Goal: Information Seeking & Learning: Learn about a topic

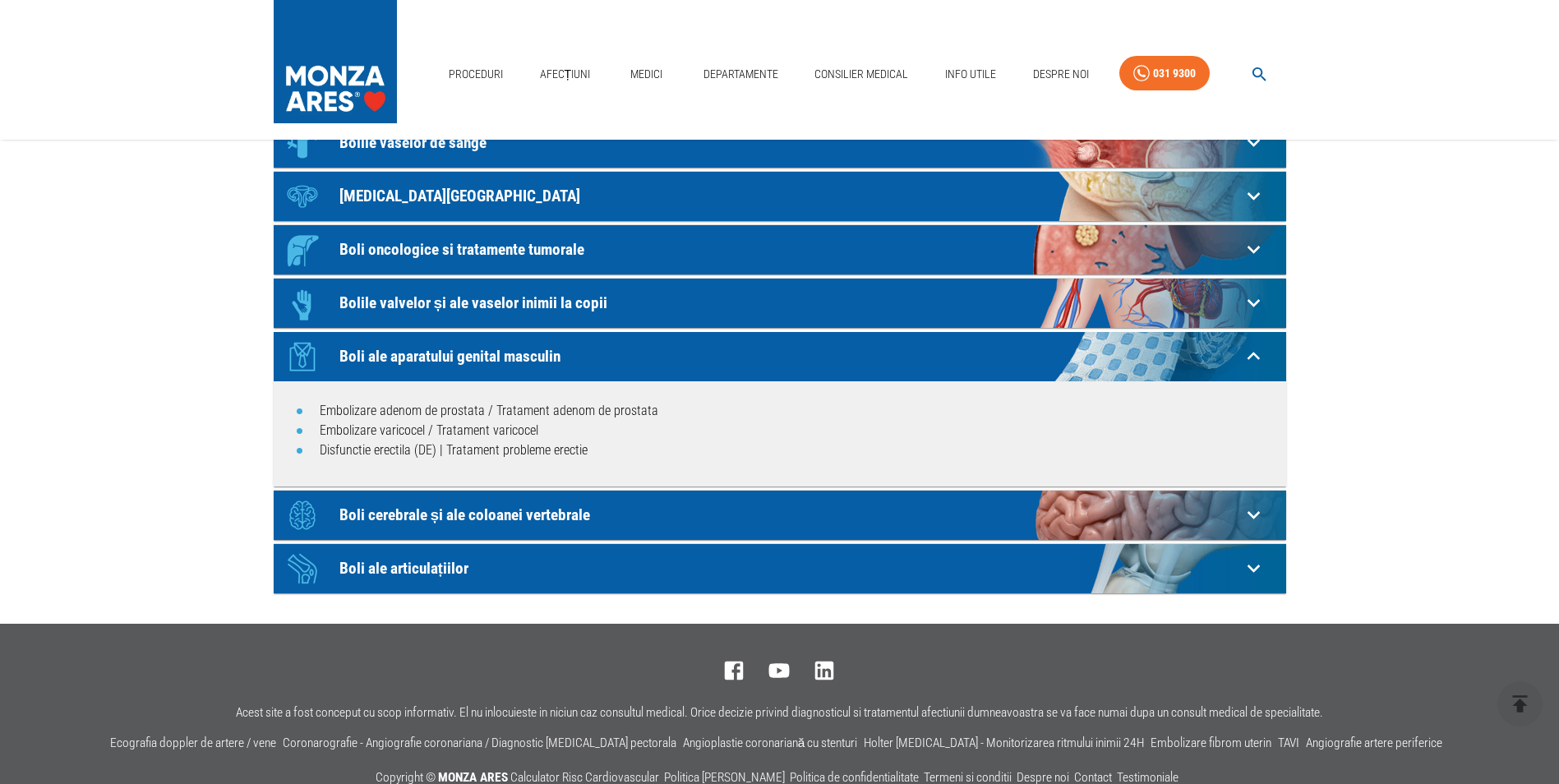
scroll to position [411, 0]
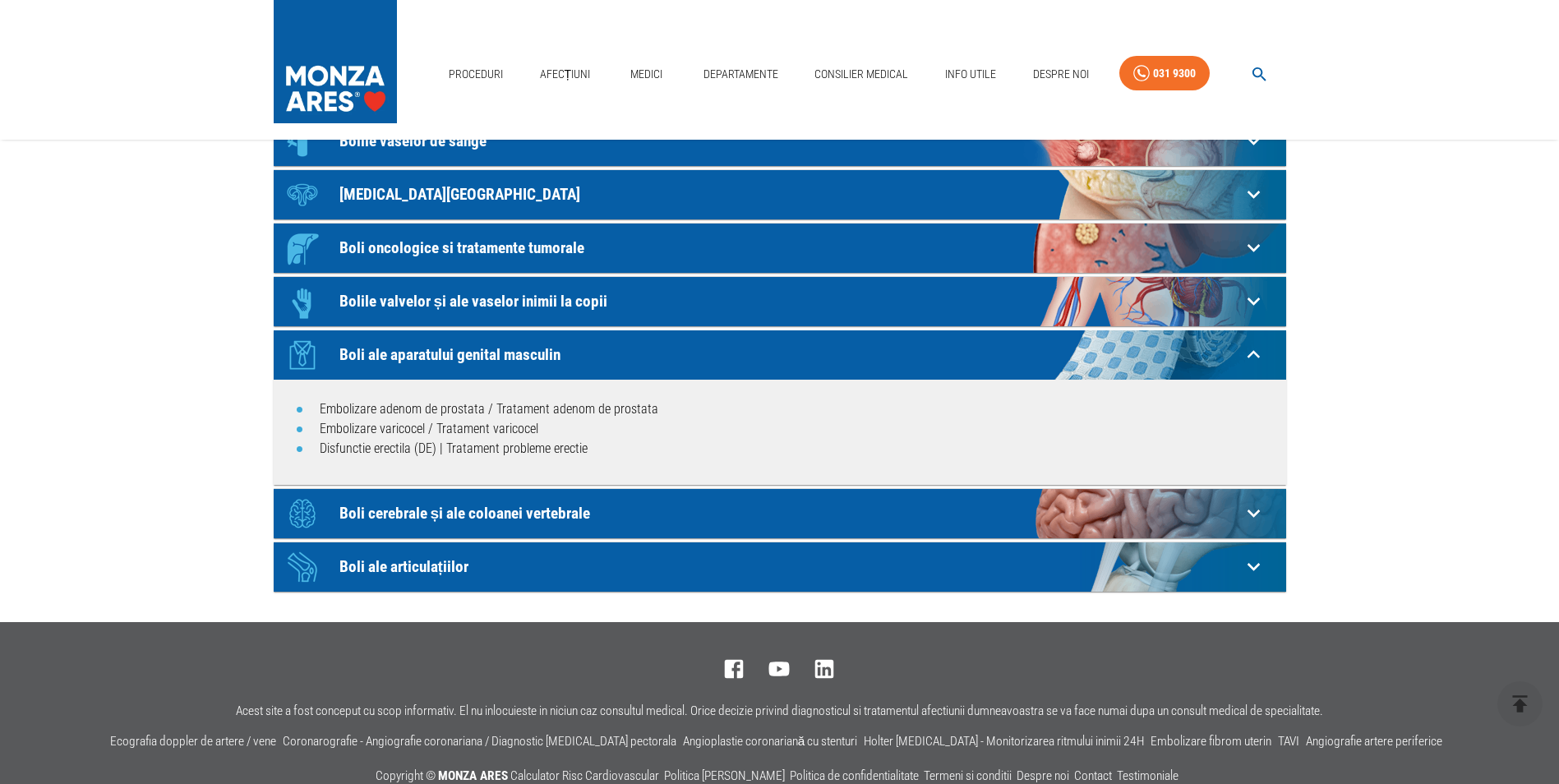
click at [414, 506] on p "Boli cerebrale și ale coloanei vertebrale" at bounding box center [790, 513] width 902 height 17
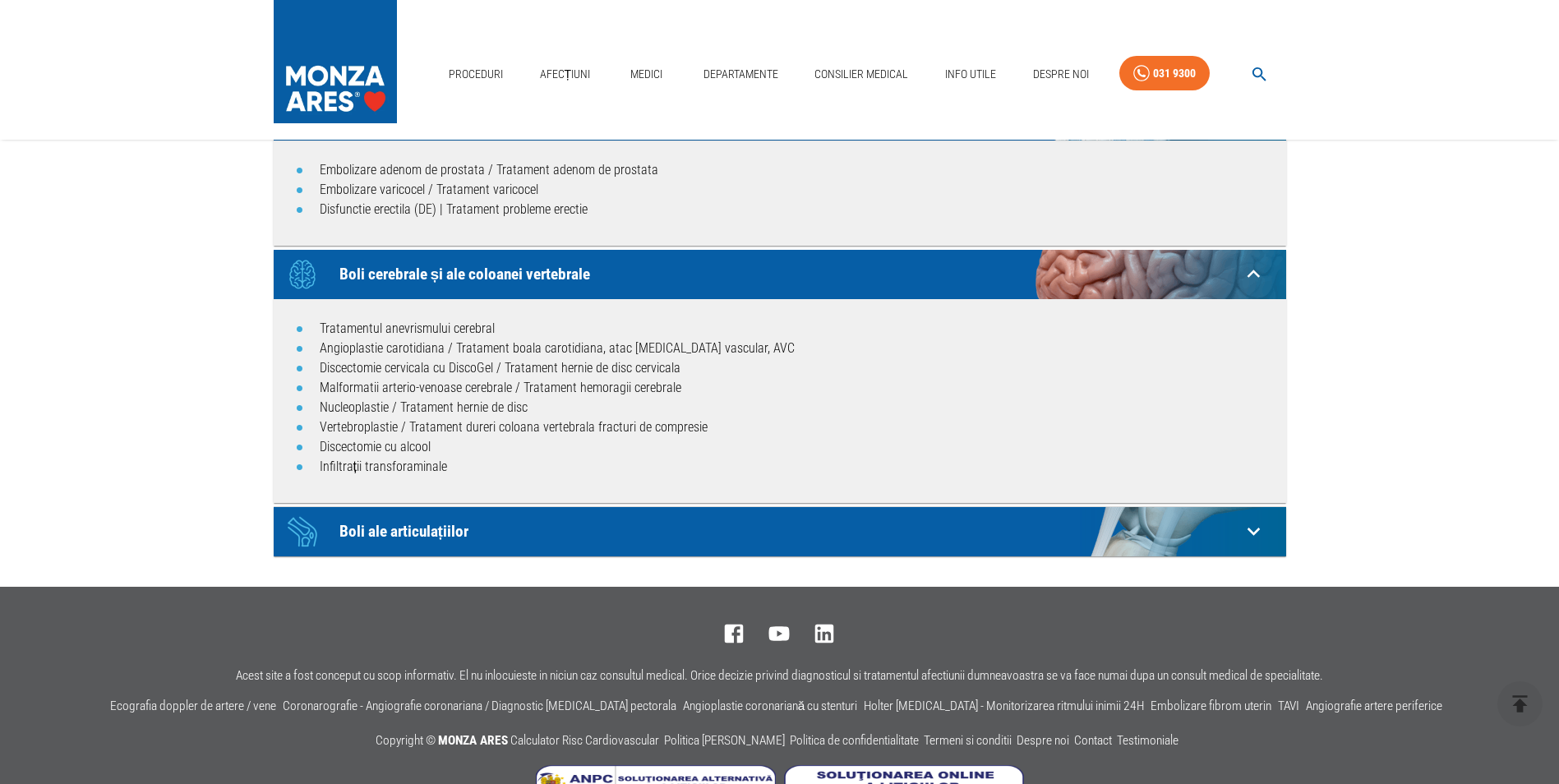
scroll to position [658, 0]
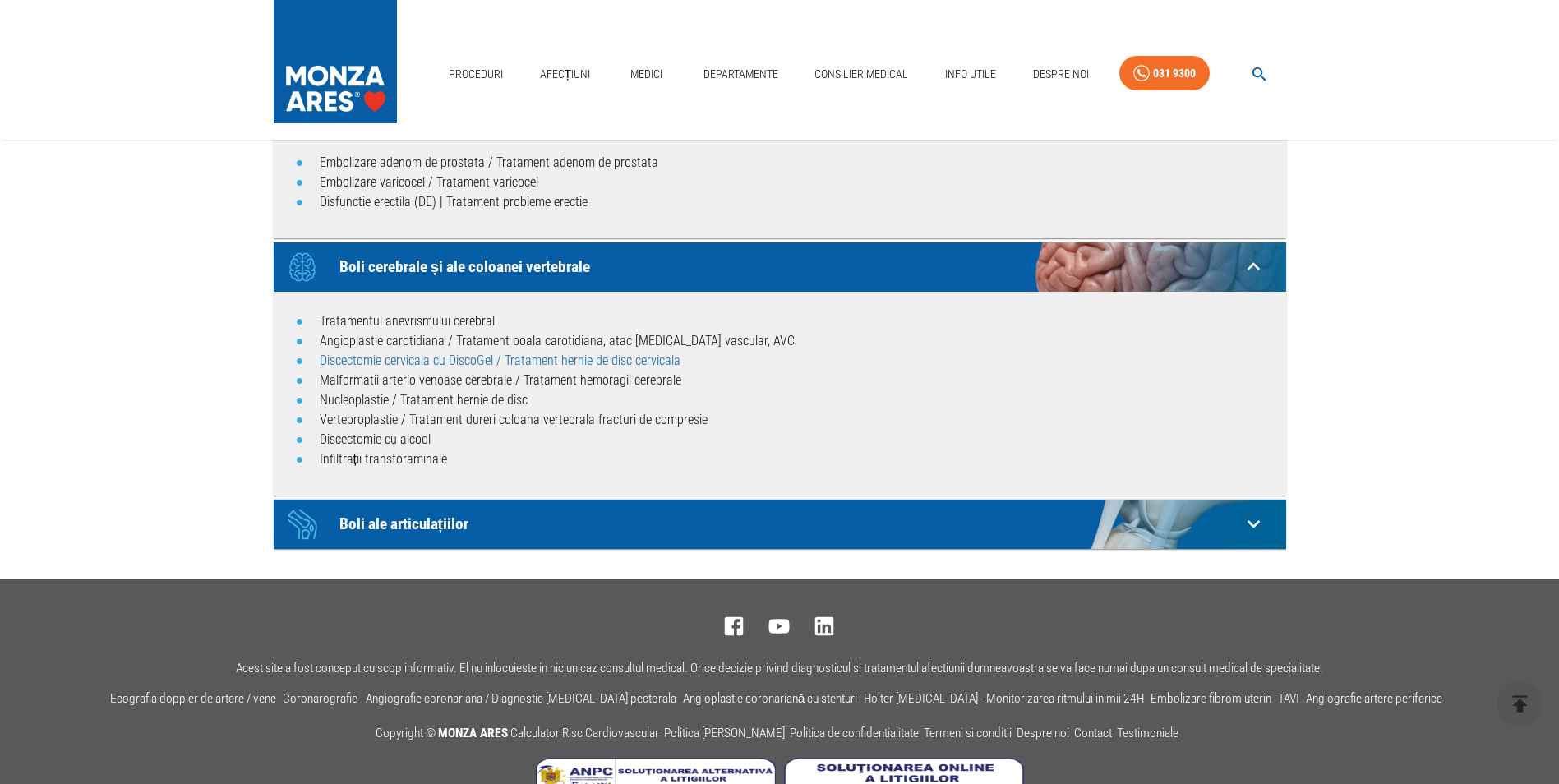
click at [532, 363] on link "Discectomie cervicala cu DiscoGel / Tratament hernie de disc cervicala" at bounding box center [500, 360] width 361 height 15
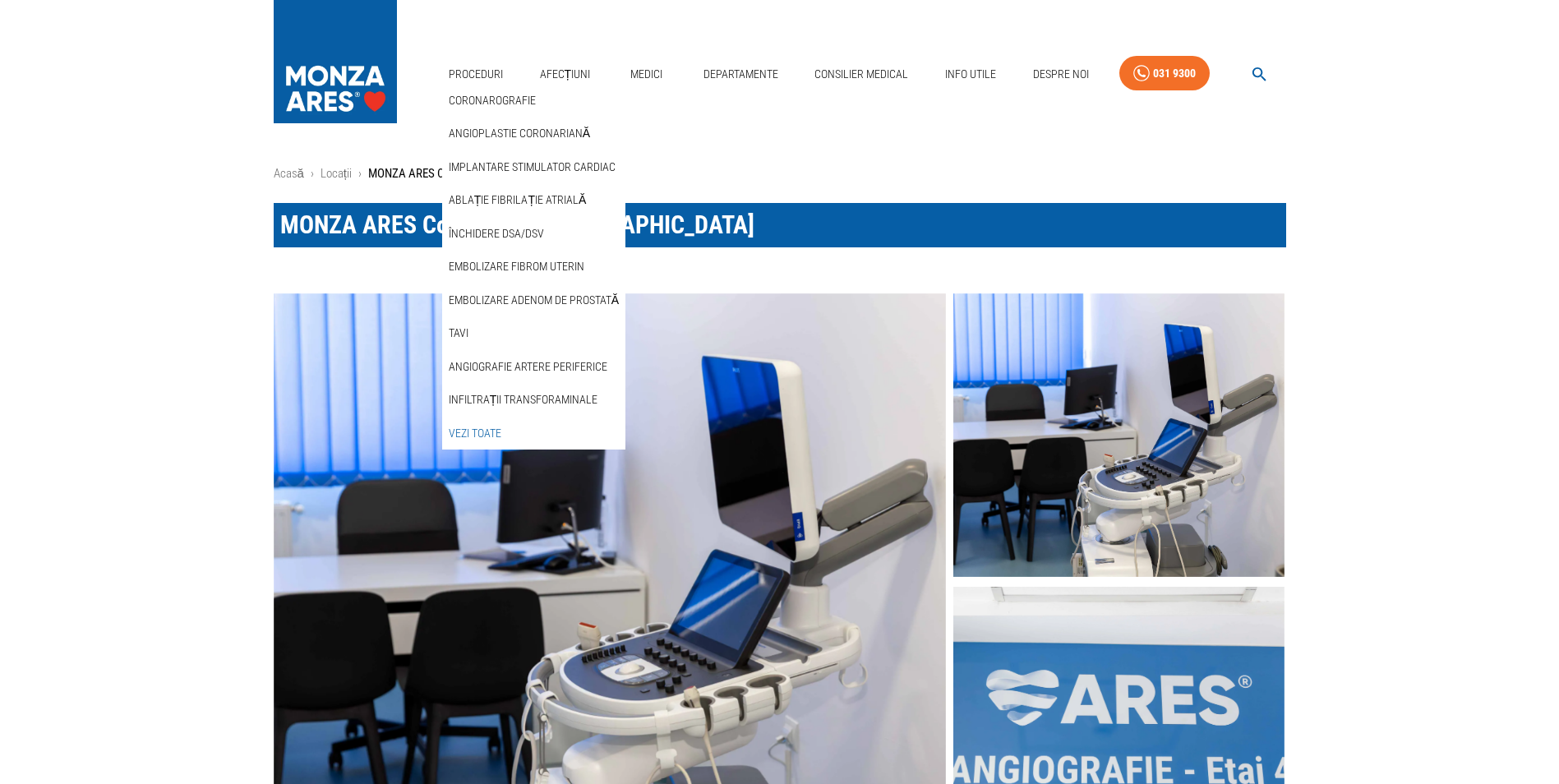
click at [486, 425] on link "Vezi Toate" at bounding box center [474, 433] width 59 height 27
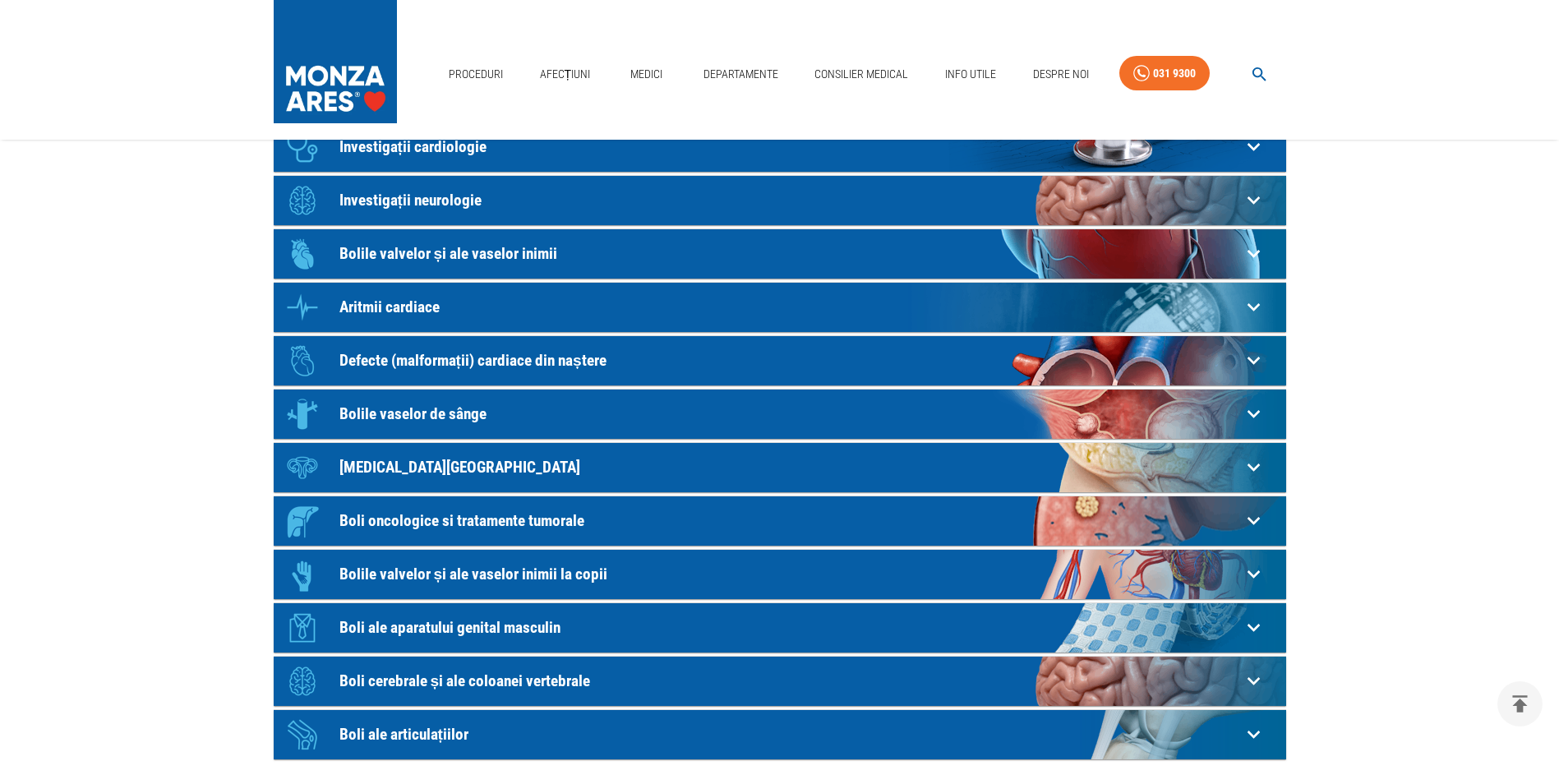
scroll to position [165, 0]
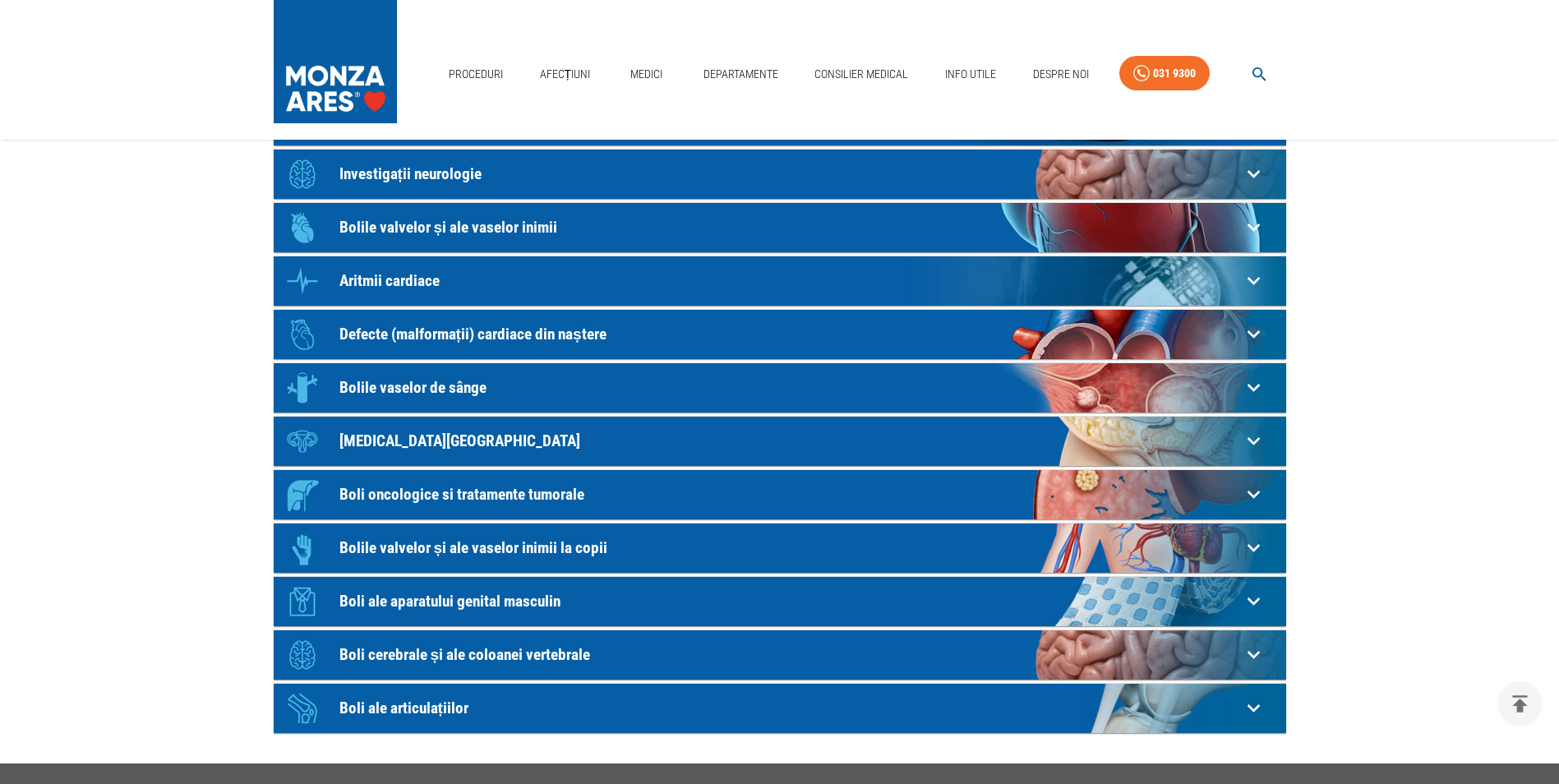
click at [451, 600] on p "Boli ale aparatului genital masculin" at bounding box center [790, 601] width 902 height 17
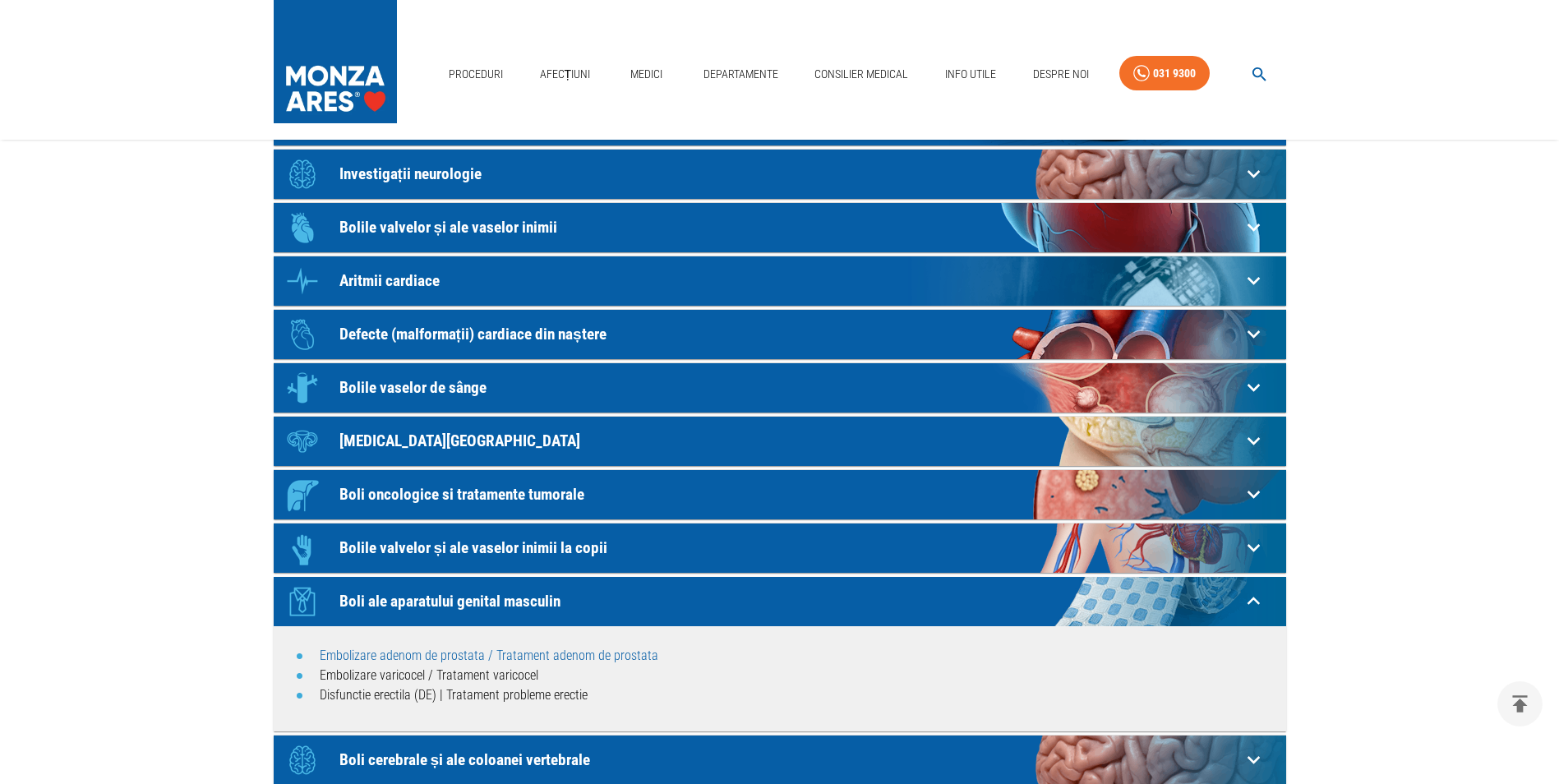
click at [455, 661] on link "Embolizare adenom de prostata / Tratament adenom de prostata" at bounding box center [489, 655] width 339 height 15
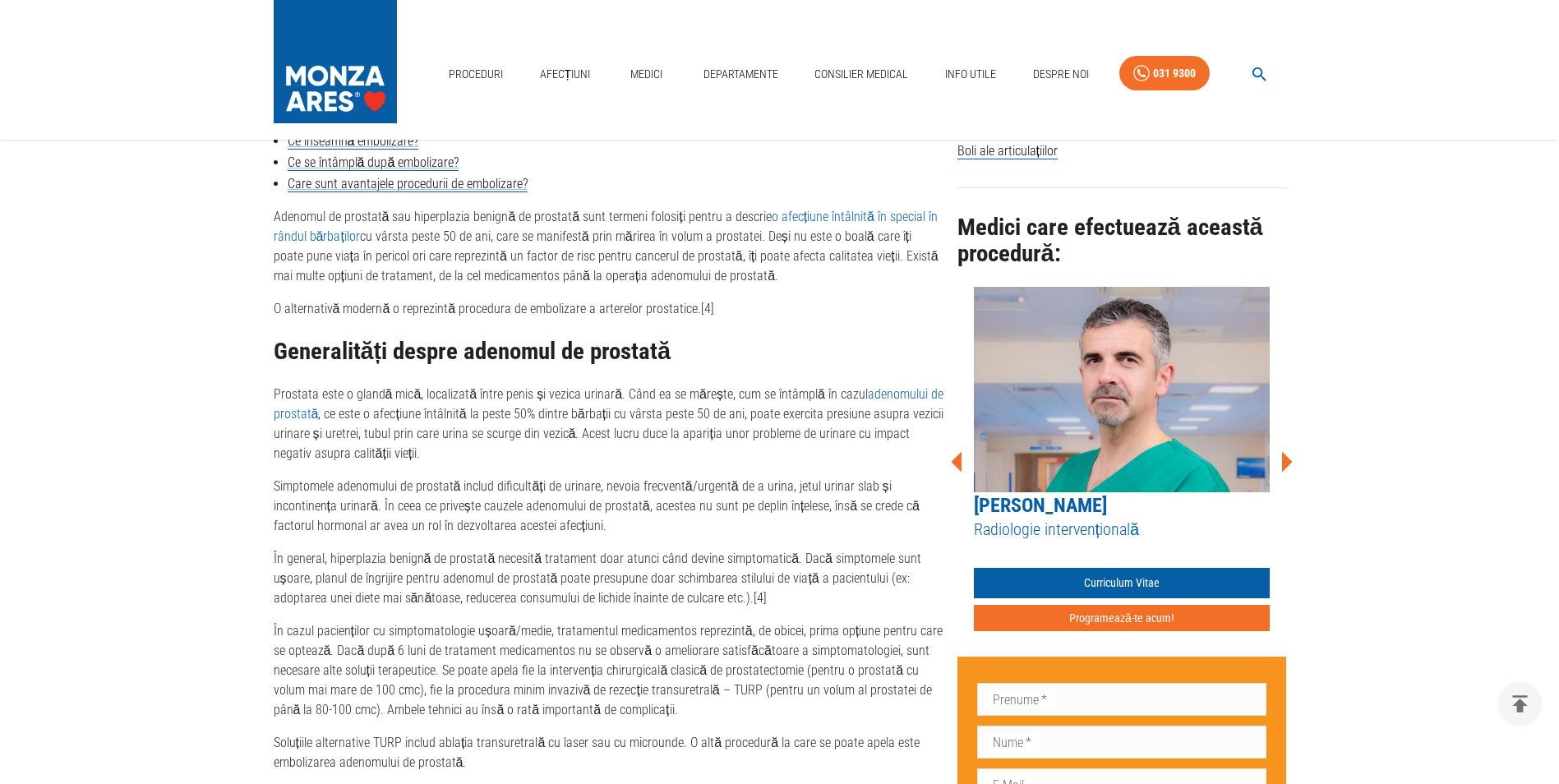
scroll to position [740, 0]
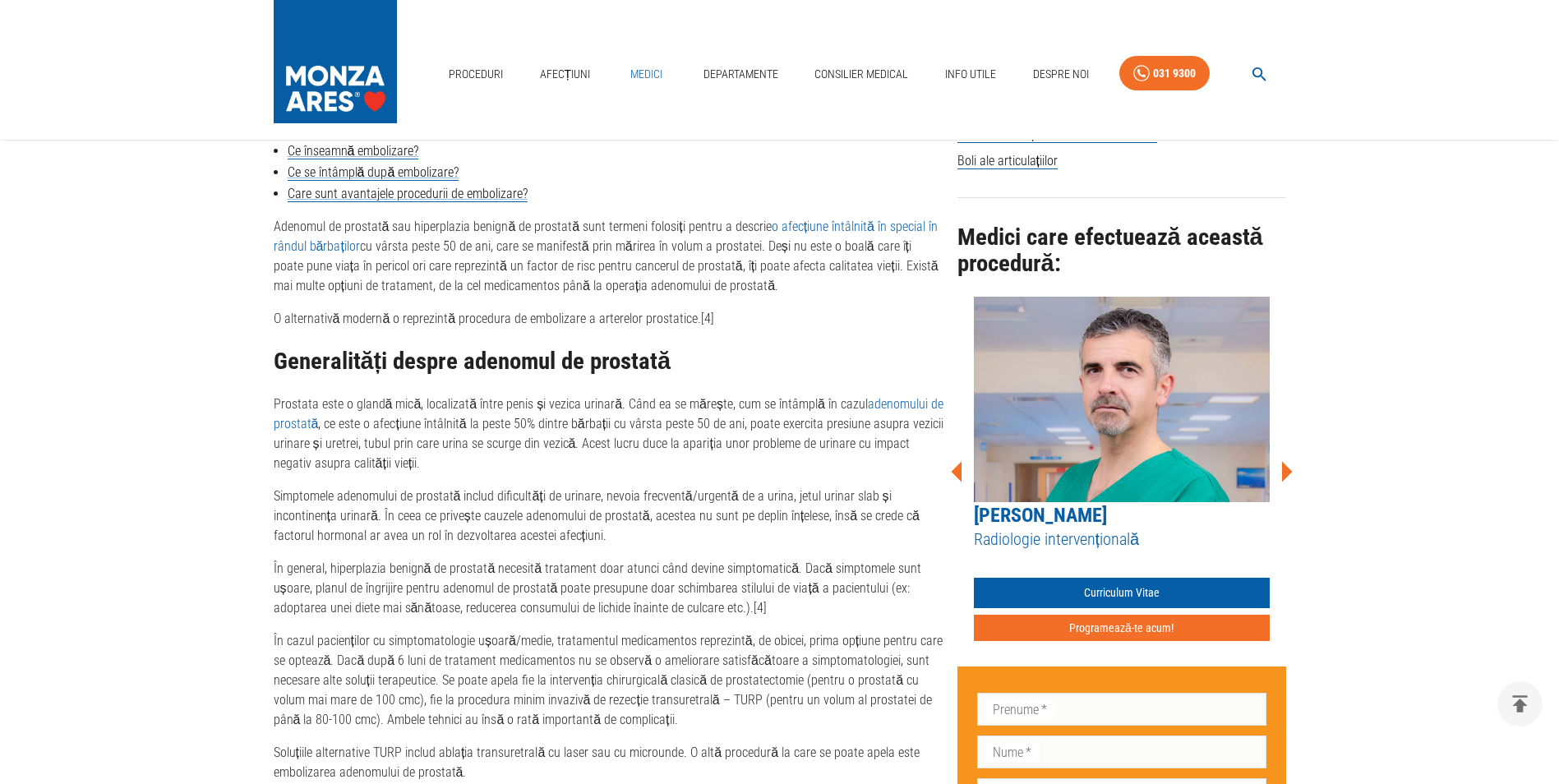
click at [646, 64] on link "Medici" at bounding box center [647, 73] width 53 height 33
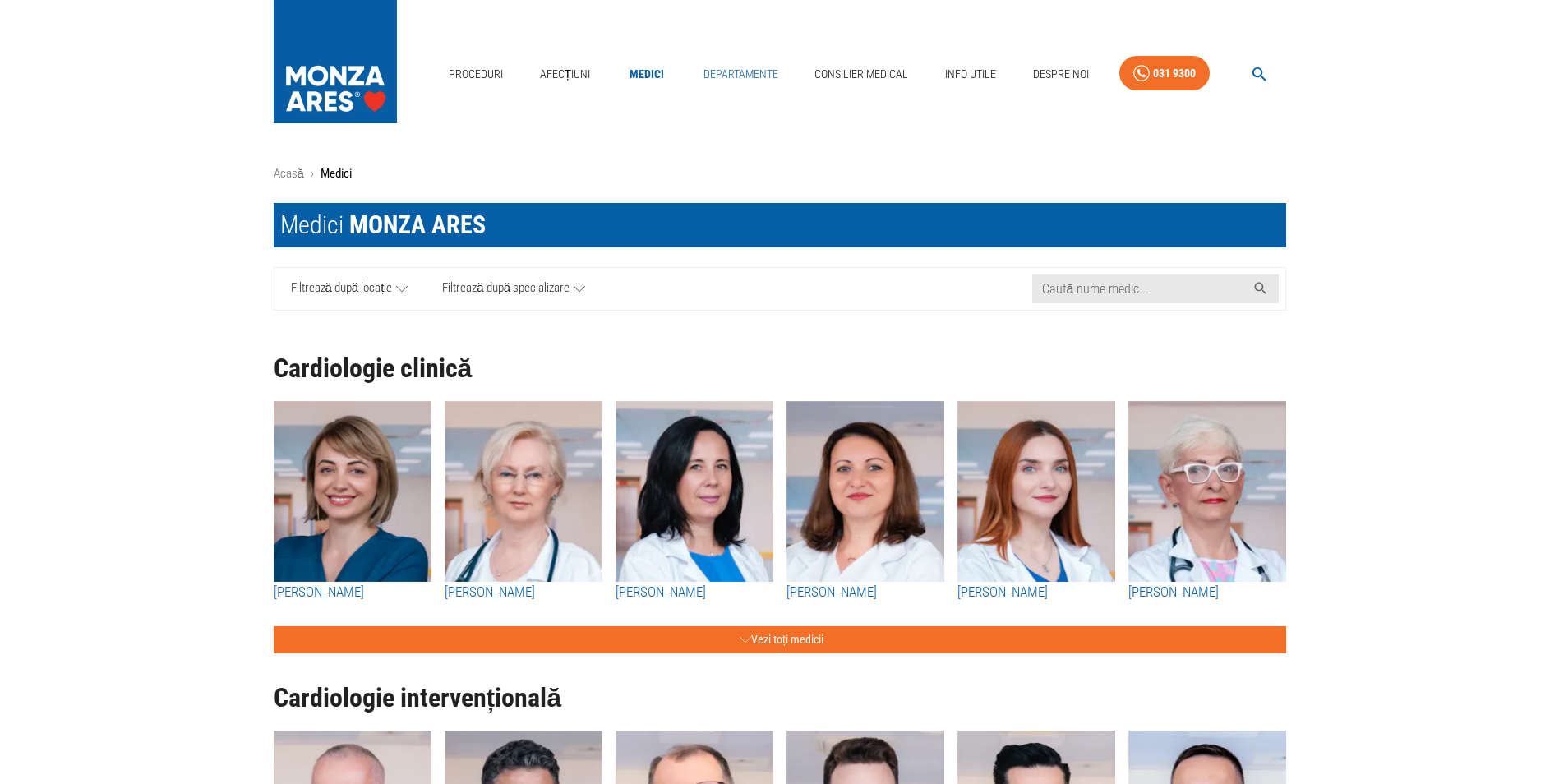
click at [721, 67] on link "Departamente" at bounding box center [741, 73] width 88 height 33
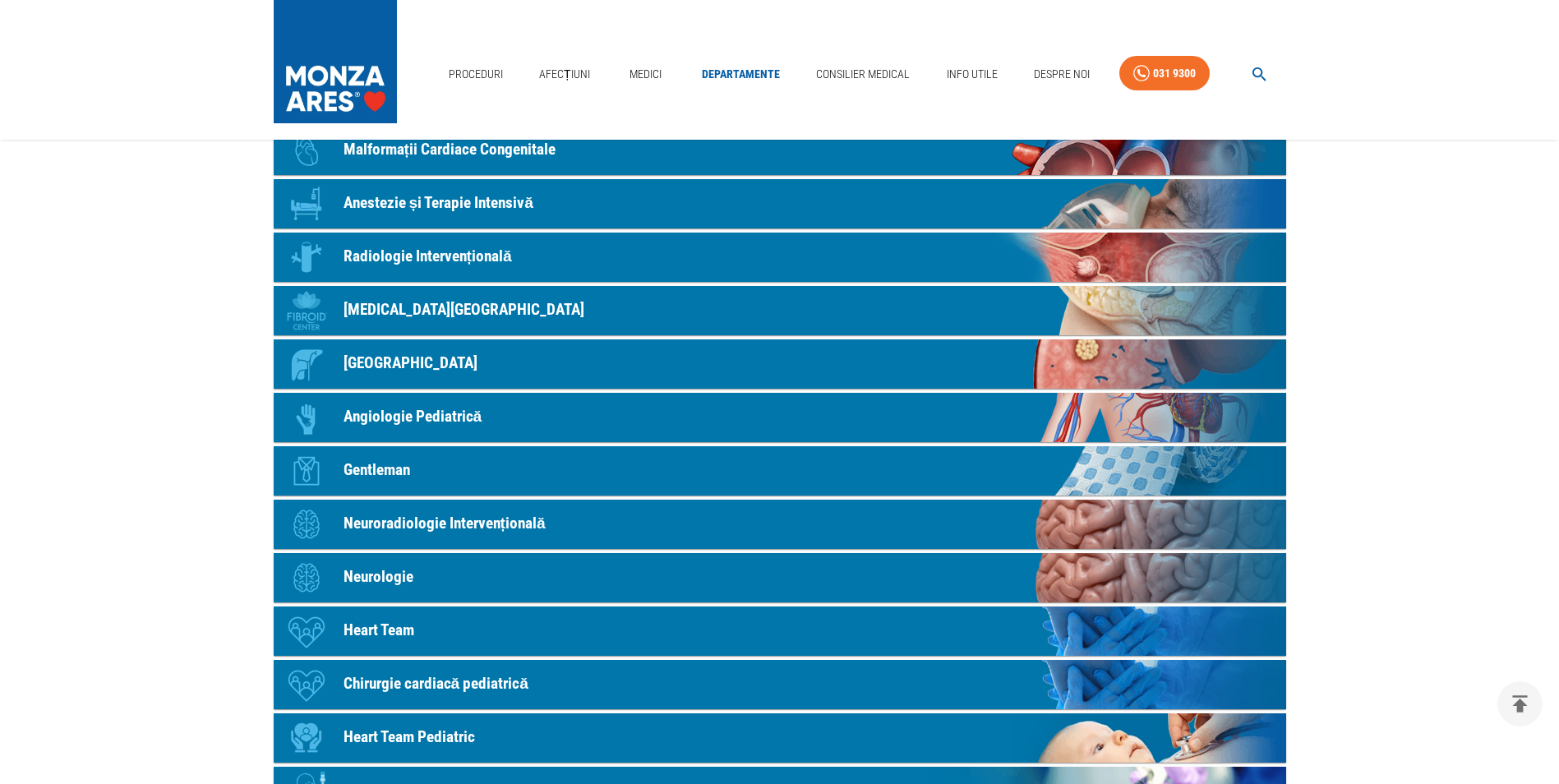
scroll to position [658, 0]
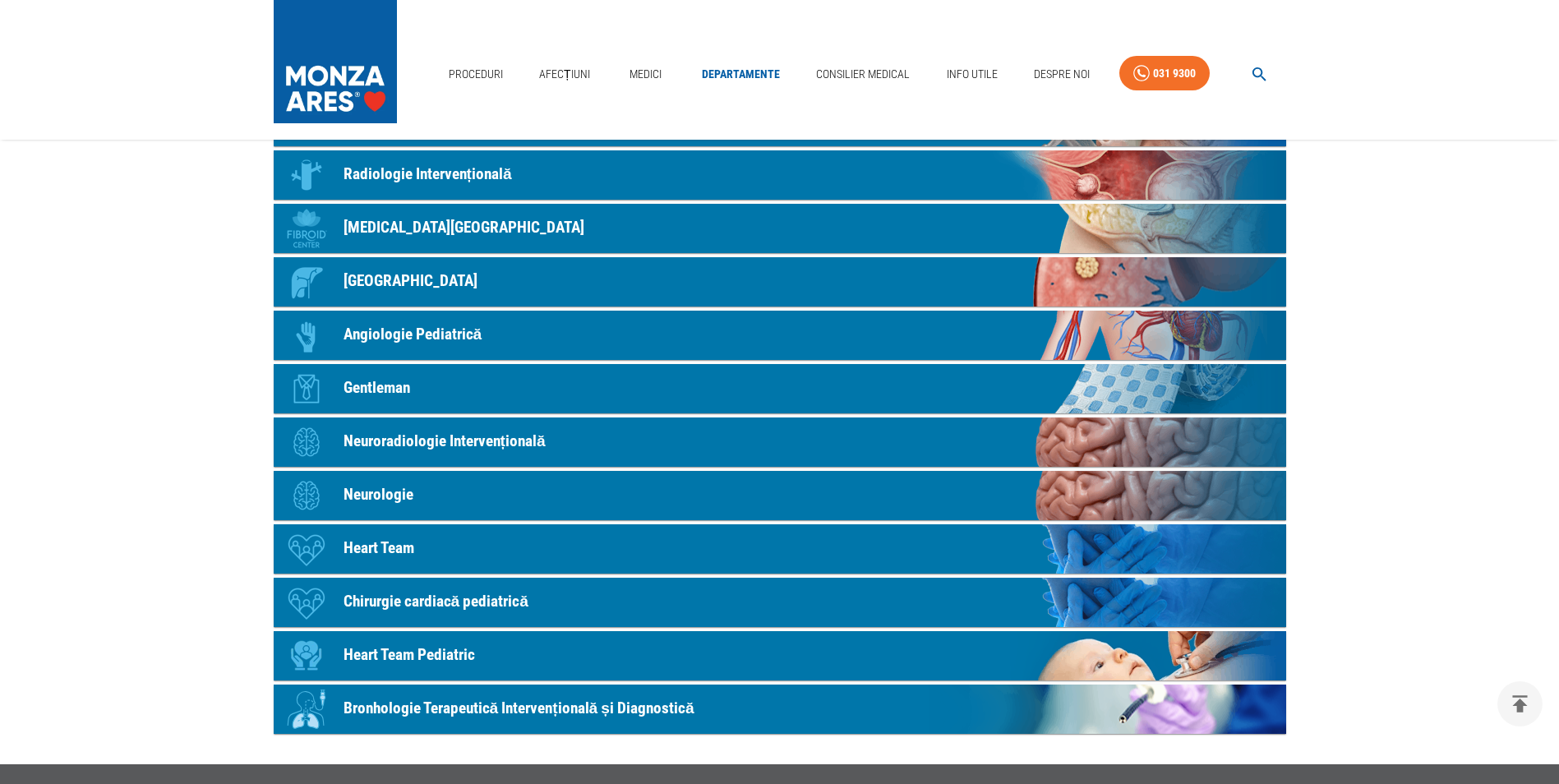
click at [375, 376] on p "Gentleman" at bounding box center [377, 388] width 67 height 24
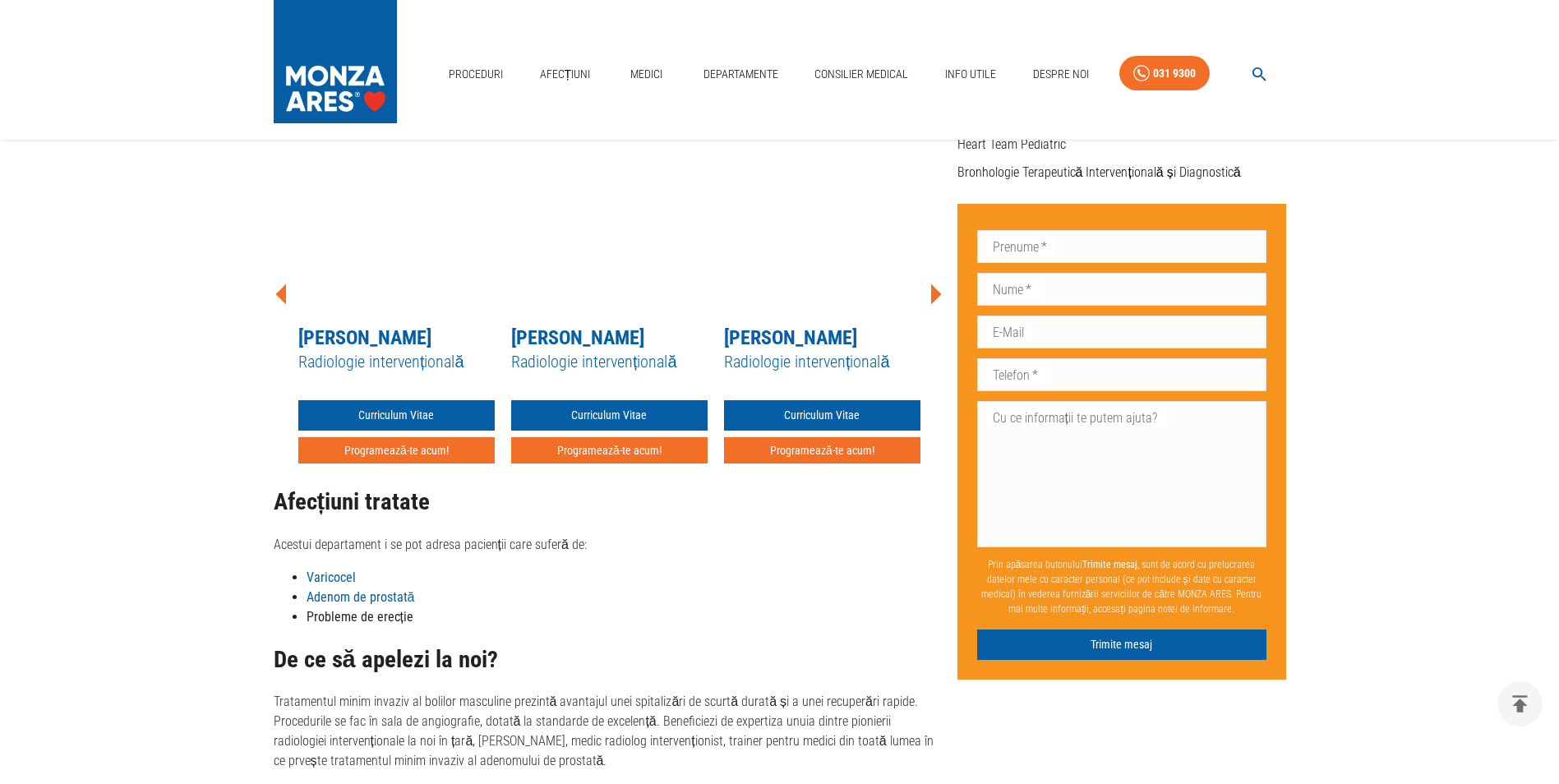
scroll to position [658, 0]
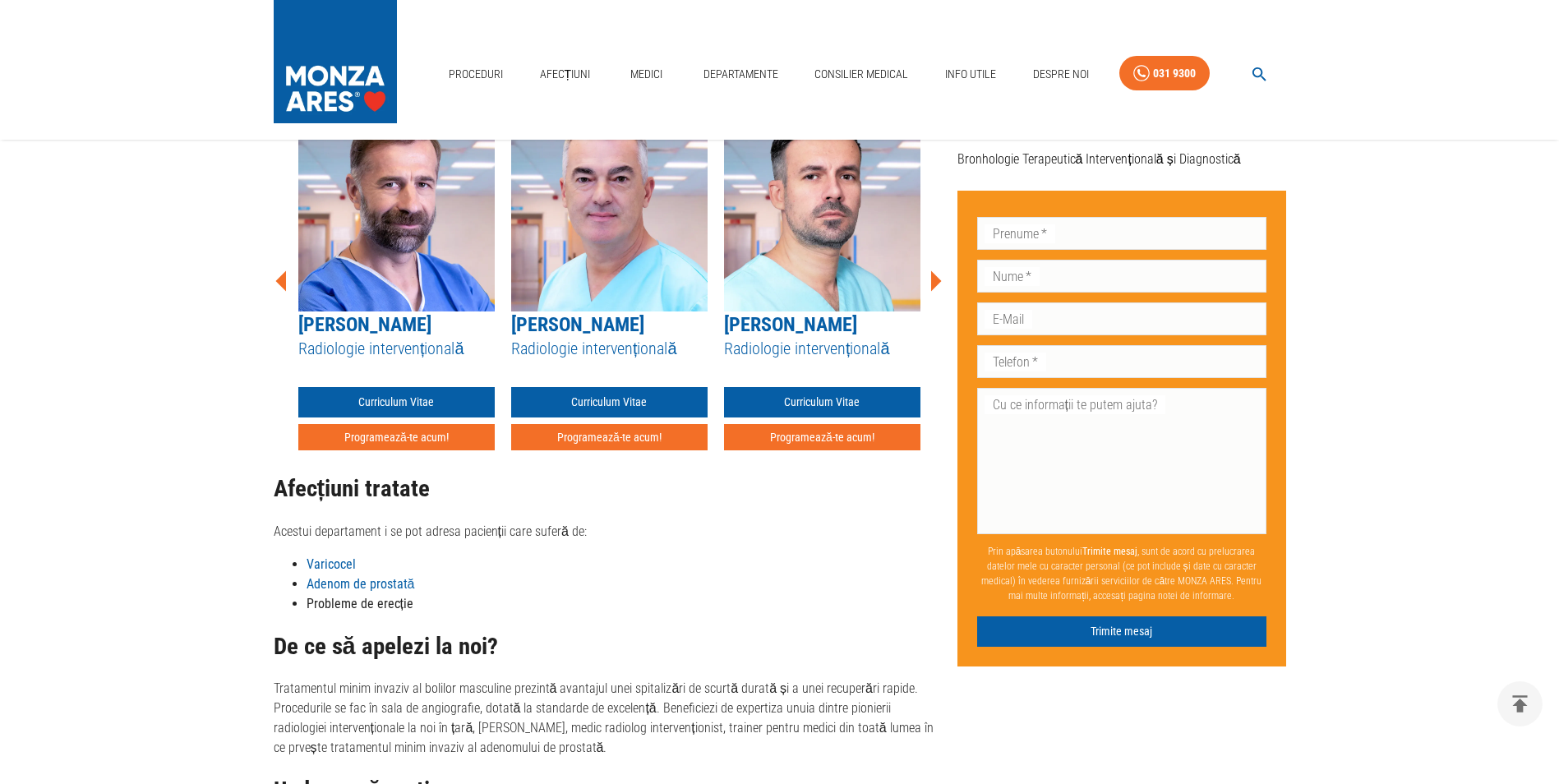
click at [933, 284] on icon at bounding box center [936, 281] width 11 height 20
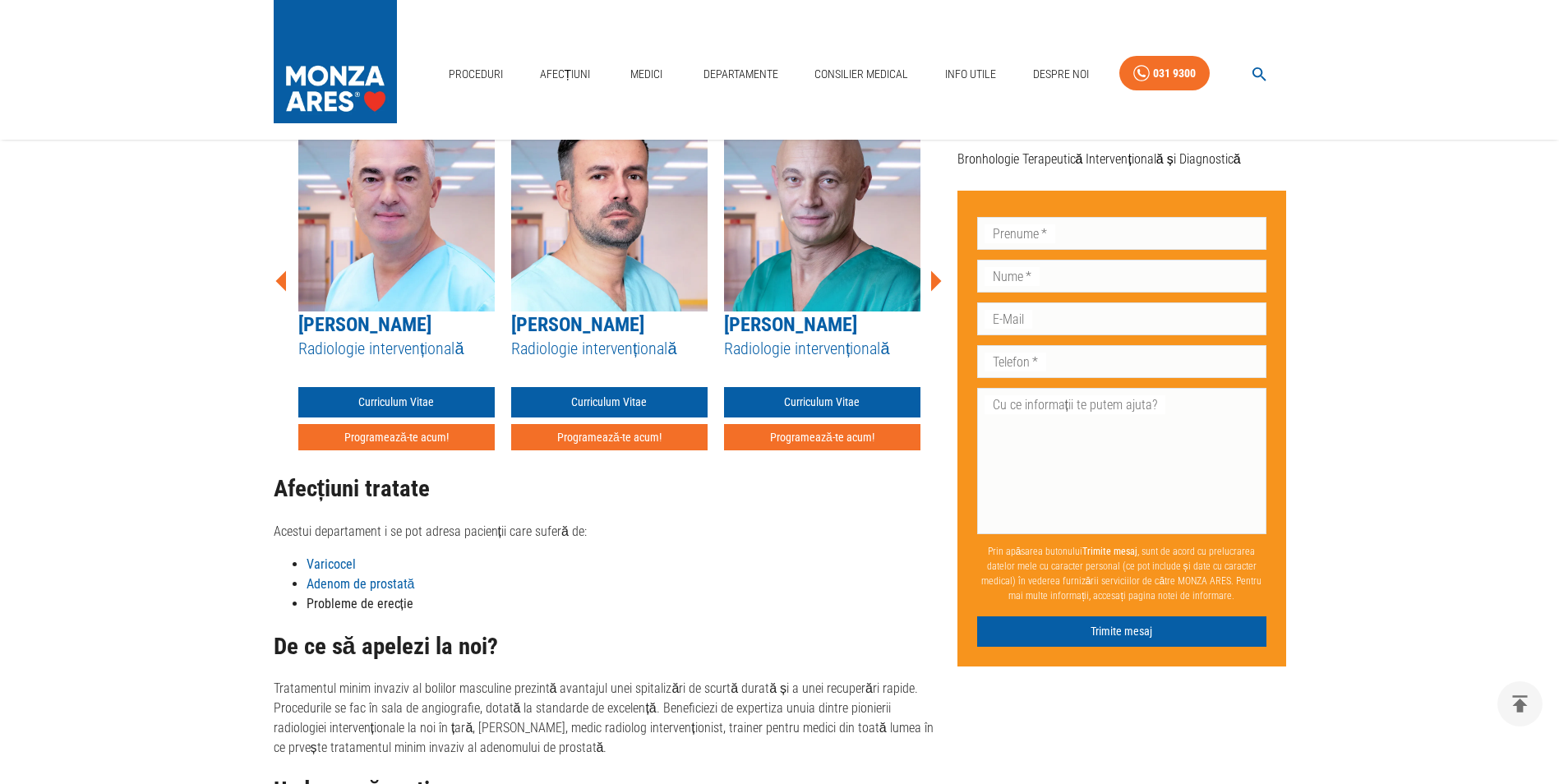
click at [933, 284] on icon at bounding box center [936, 281] width 11 height 20
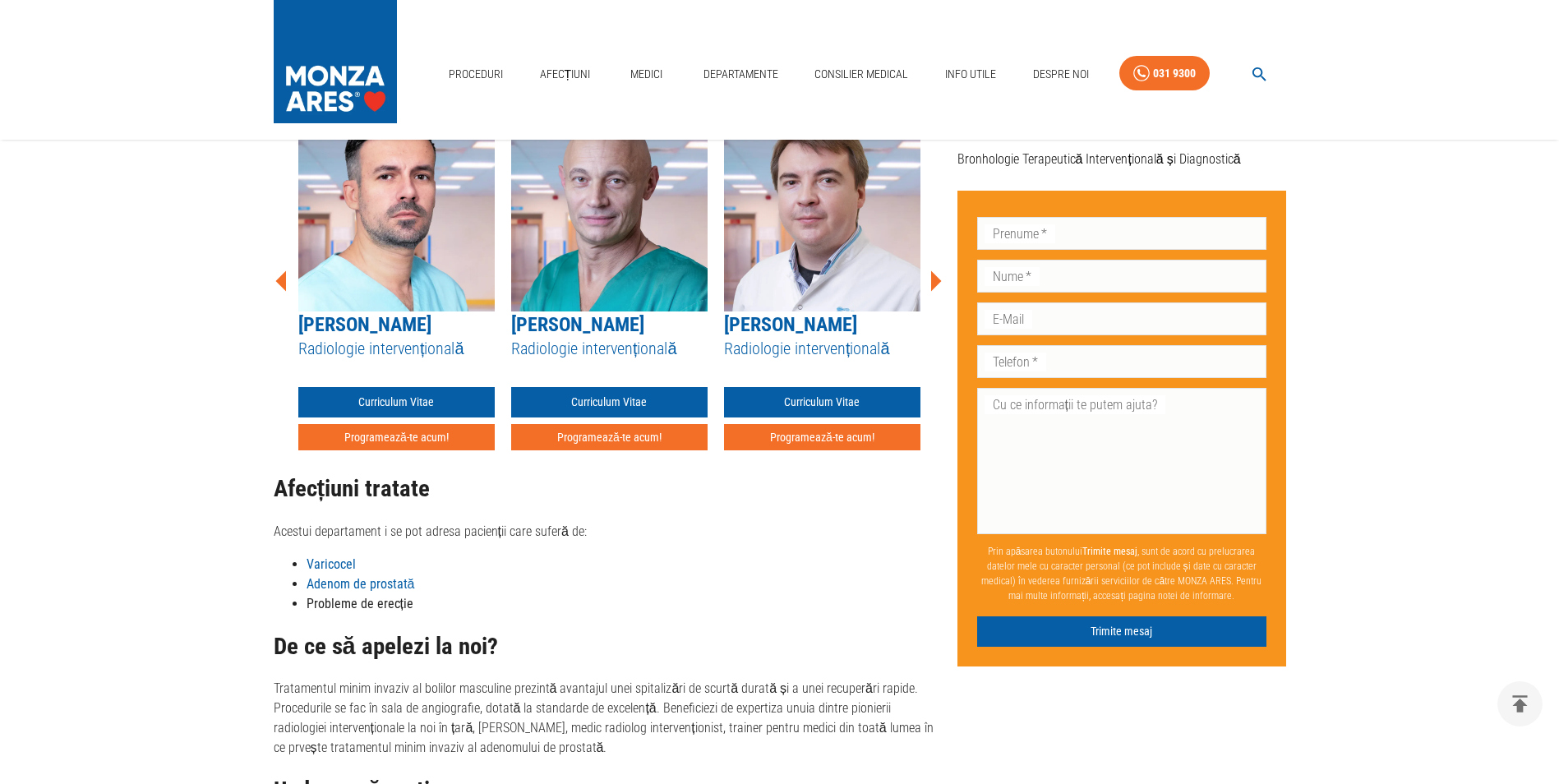
click at [933, 284] on icon at bounding box center [936, 281] width 11 height 20
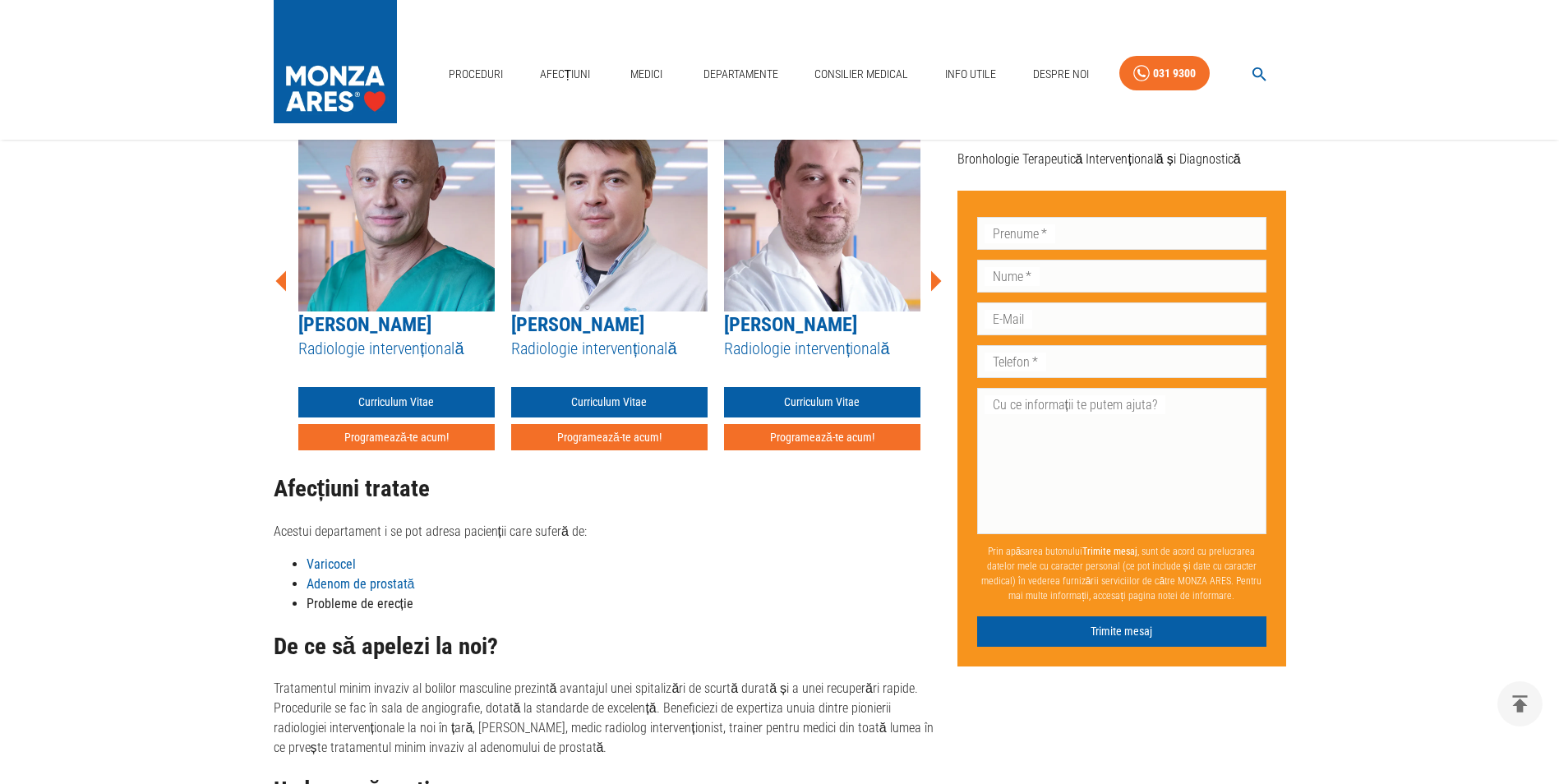
click at [933, 284] on icon at bounding box center [936, 281] width 11 height 20
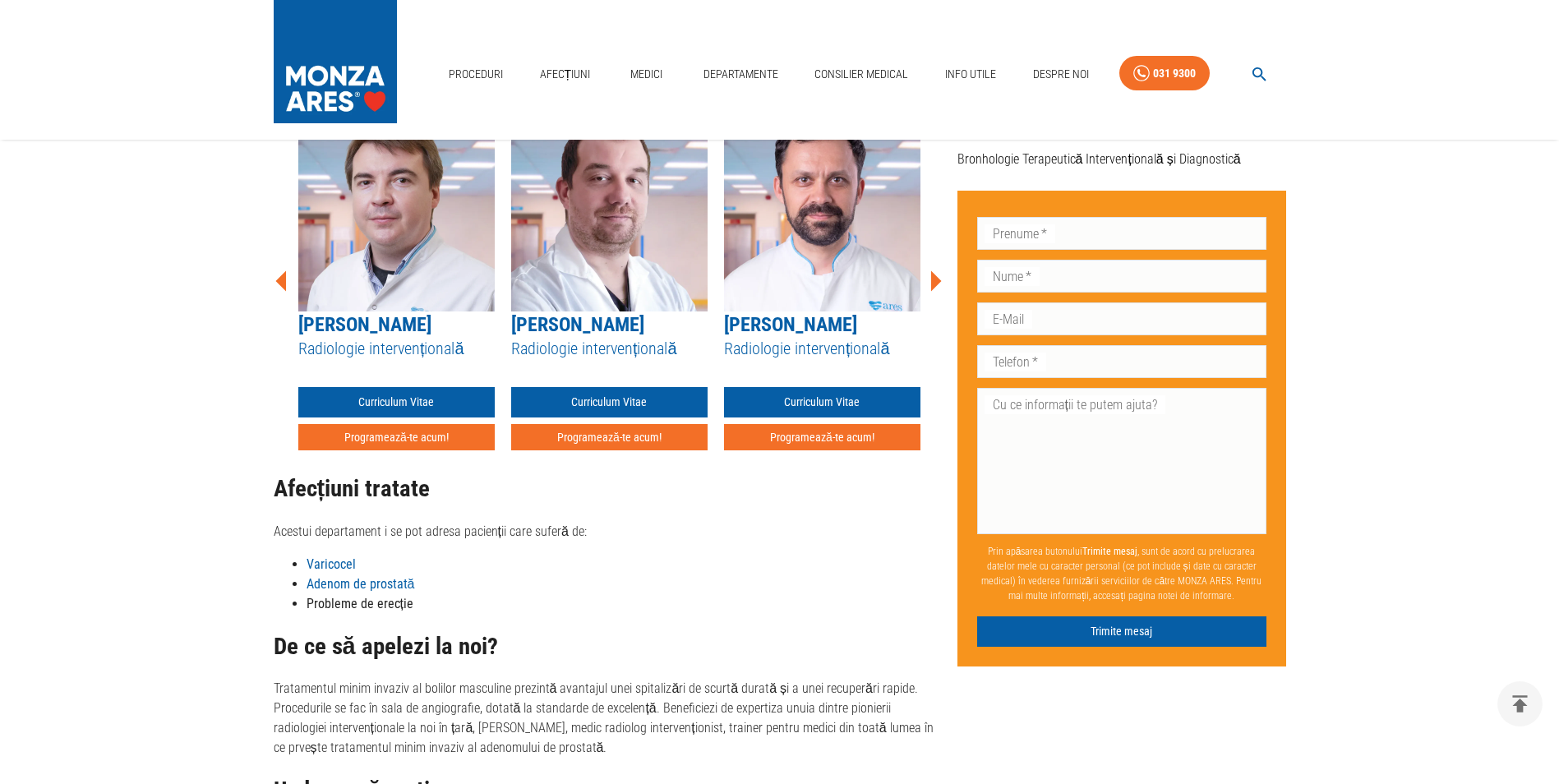
click at [933, 284] on icon at bounding box center [936, 281] width 11 height 20
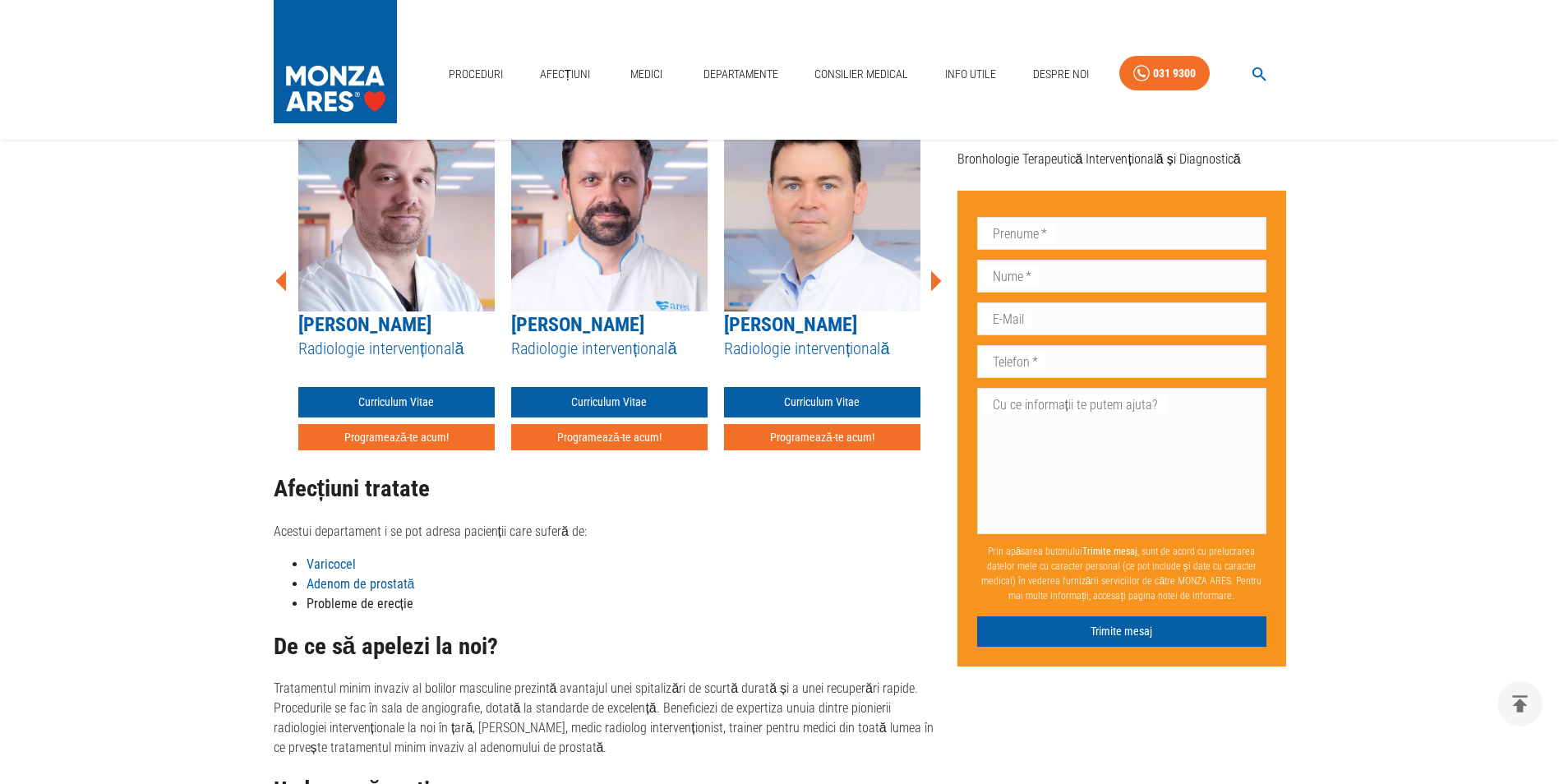
click at [933, 284] on icon at bounding box center [936, 281] width 11 height 20
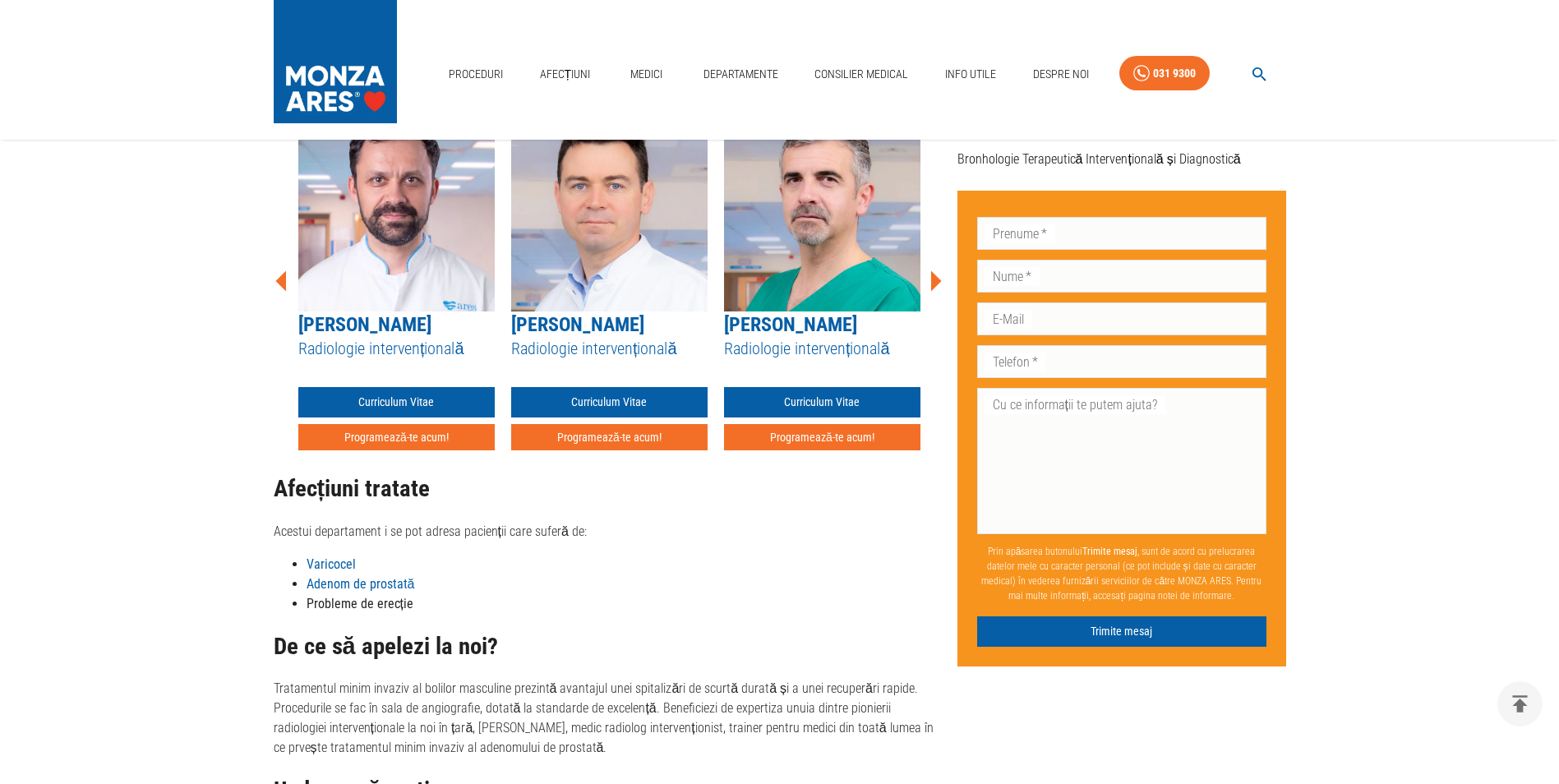
click at [933, 284] on icon at bounding box center [936, 281] width 11 height 20
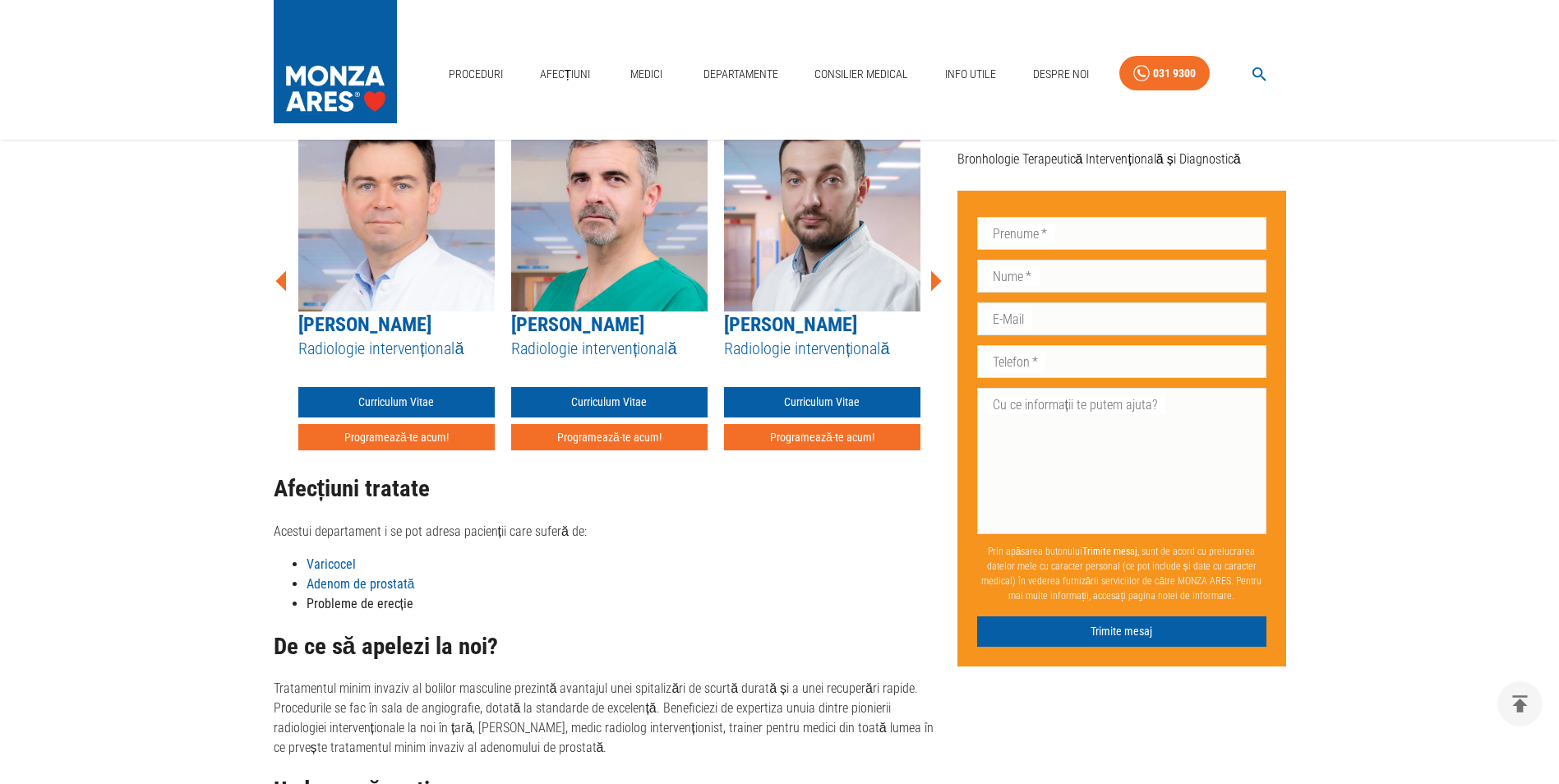
click at [933, 284] on icon at bounding box center [936, 281] width 11 height 20
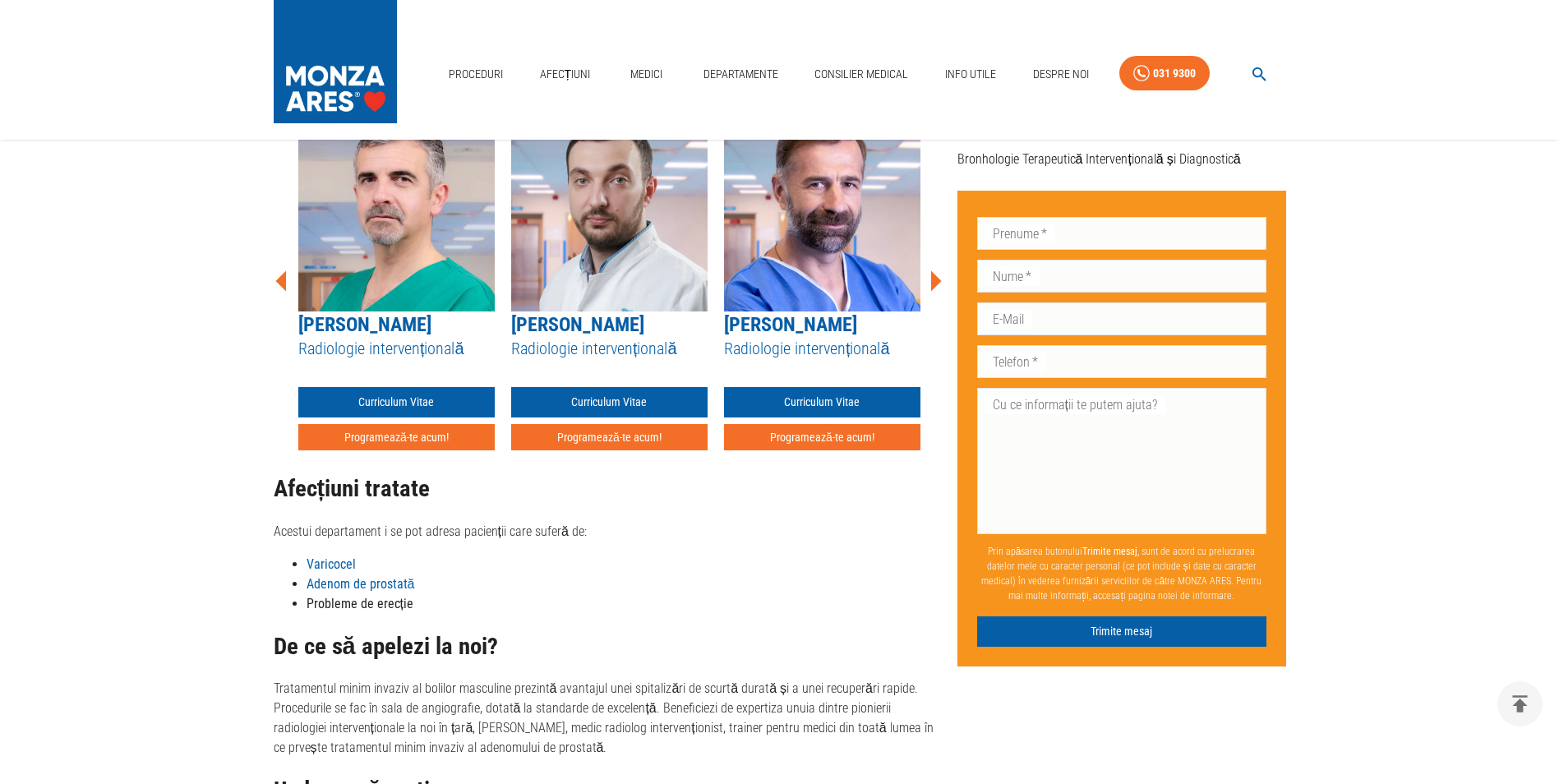
click at [933, 284] on icon at bounding box center [936, 281] width 11 height 20
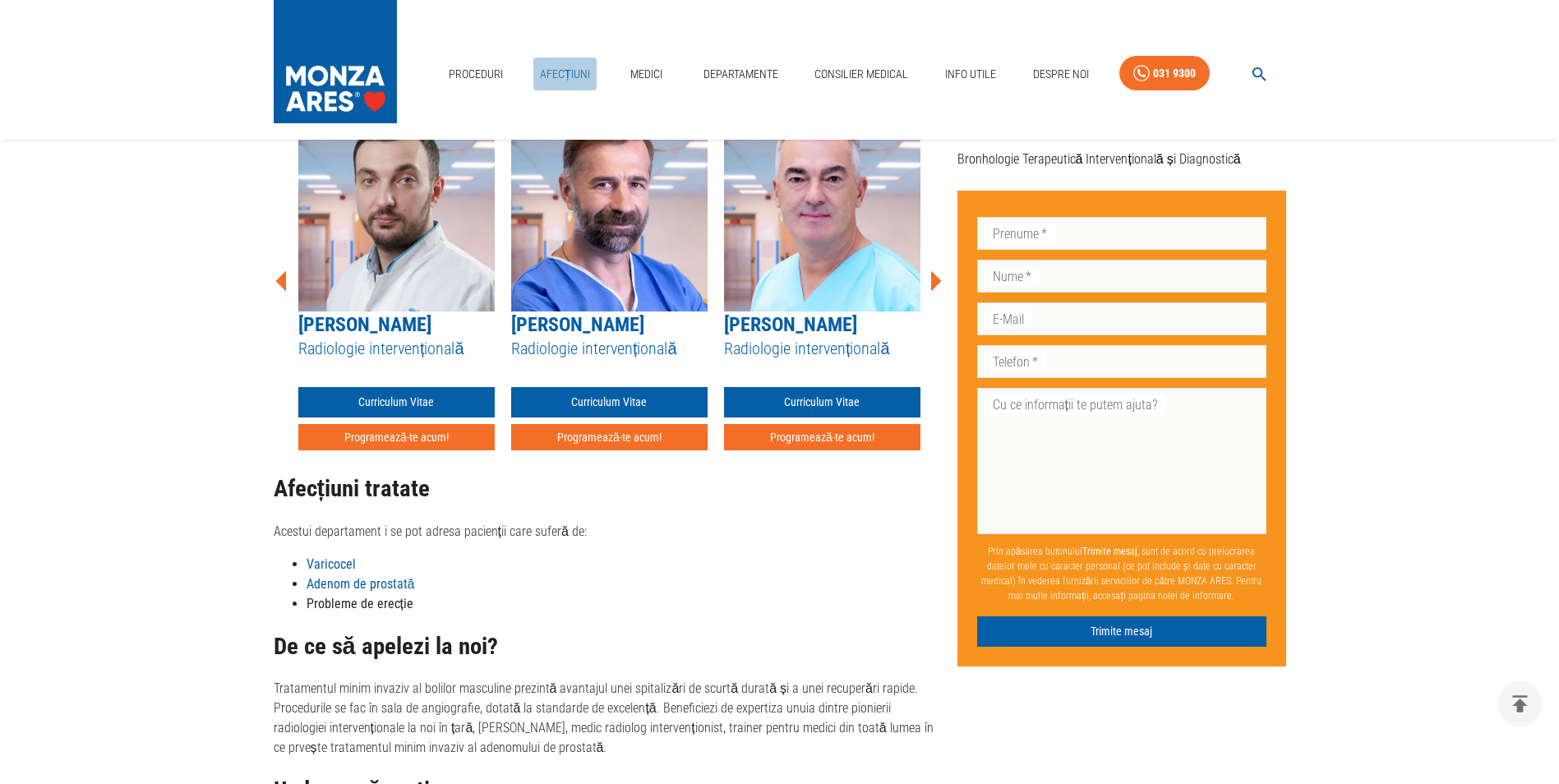
click at [564, 71] on link "Afecțiuni" at bounding box center [565, 73] width 64 height 33
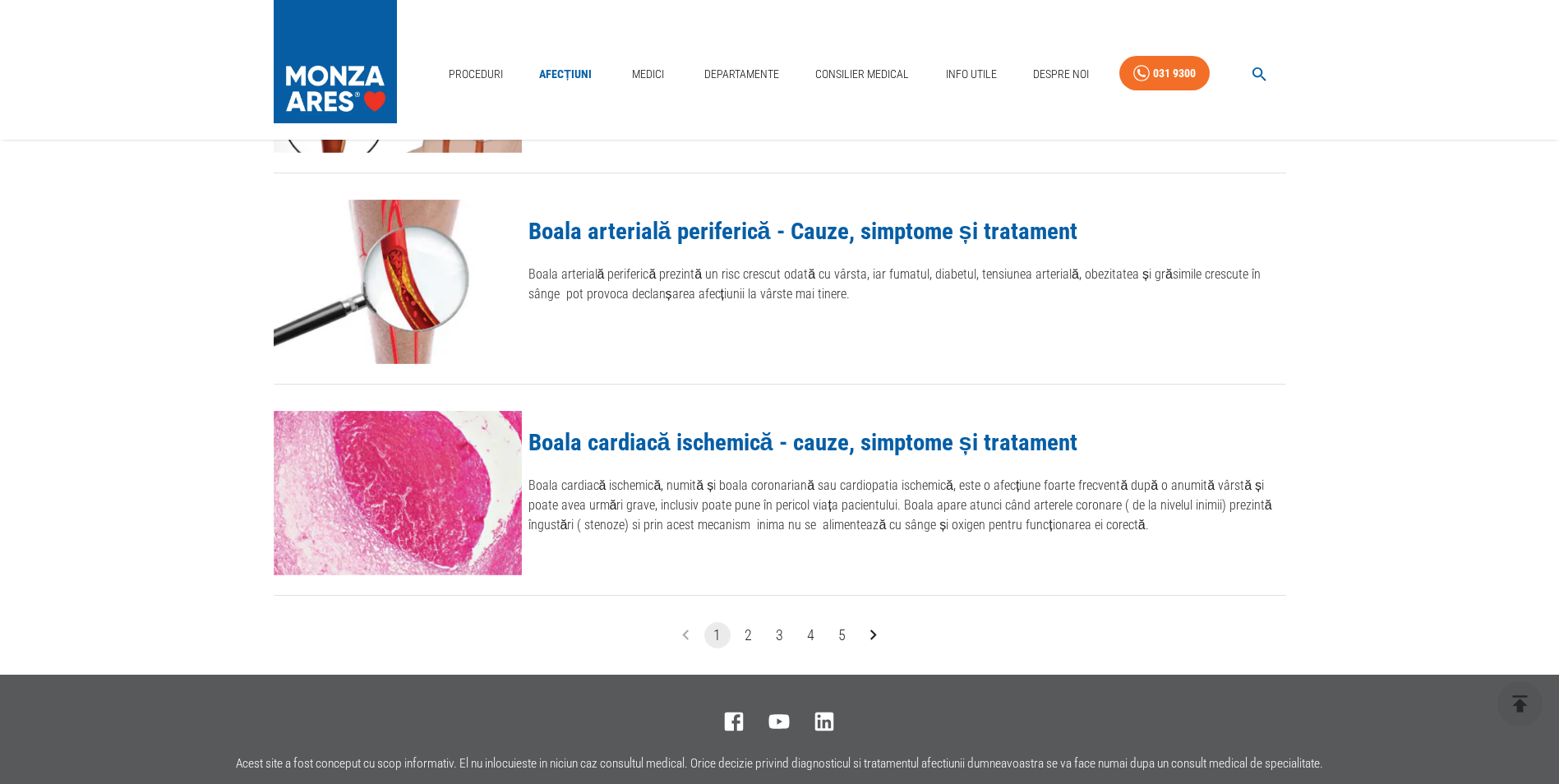
scroll to position [1890, 0]
